Goal: Task Accomplishment & Management: Manage account settings

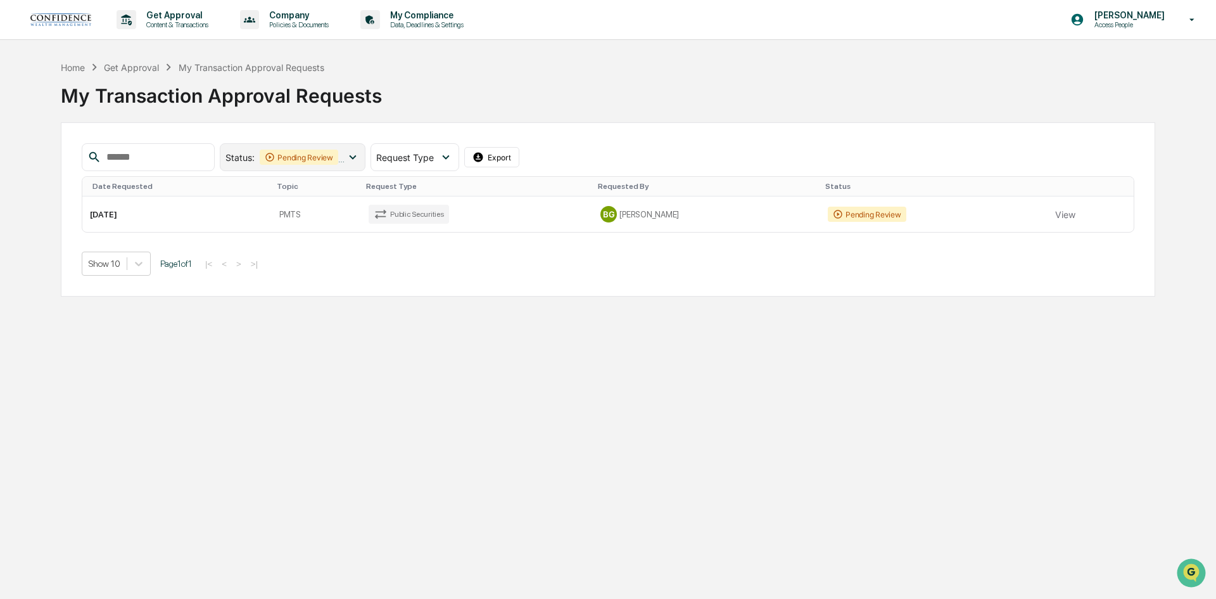
click at [360, 156] on icon at bounding box center [353, 157] width 14 height 14
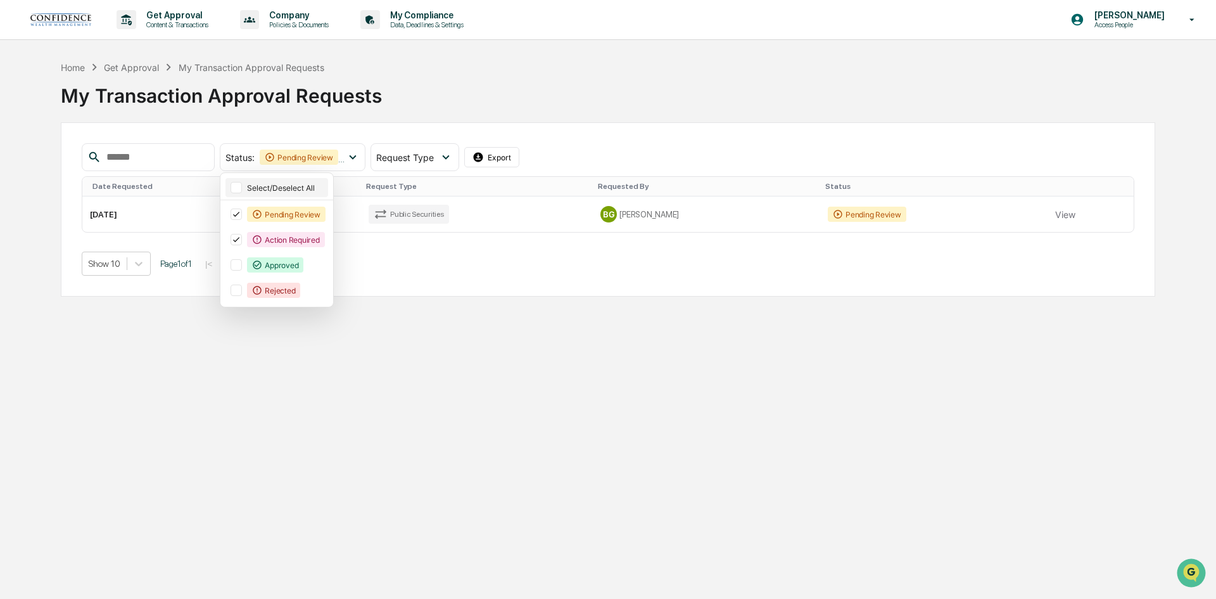
click at [326, 191] on div "Select/Deselect All" at bounding box center [286, 188] width 79 height 10
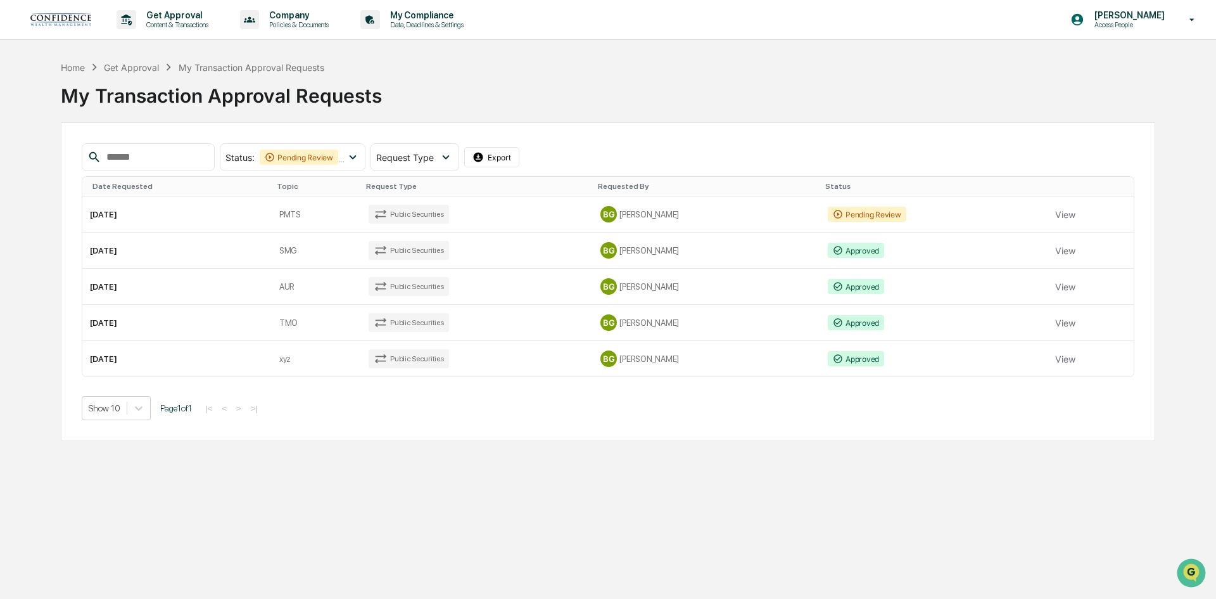
click at [636, 65] on div "Home Get Approval My Transaction Approval Requests My Transaction Approval Requ…" at bounding box center [608, 86] width 1095 height 52
